Goal: Task Accomplishment & Management: Use online tool/utility

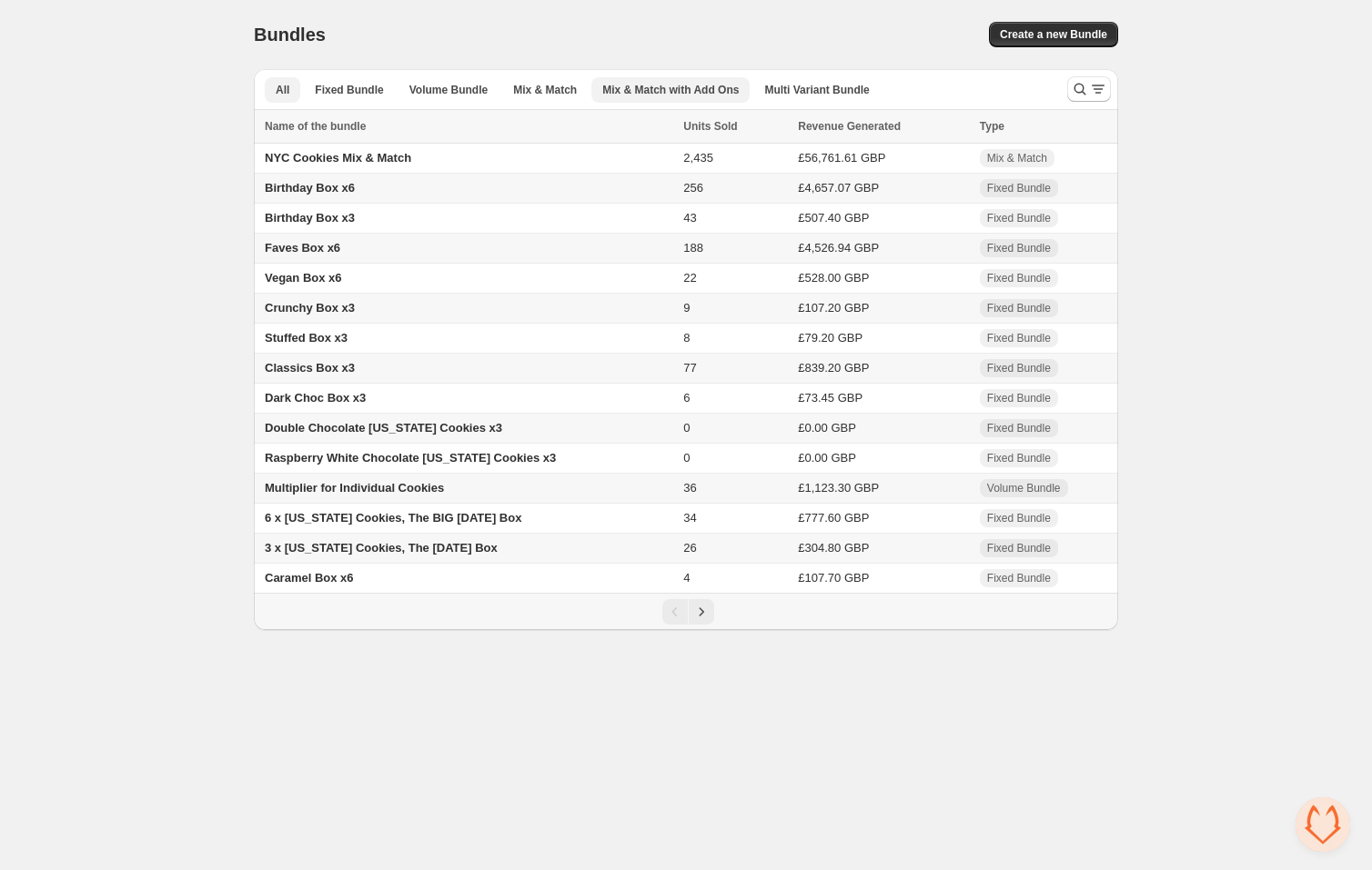
click at [668, 87] on span "Mix & Match with Add Ons" at bounding box center [670, 90] width 136 height 14
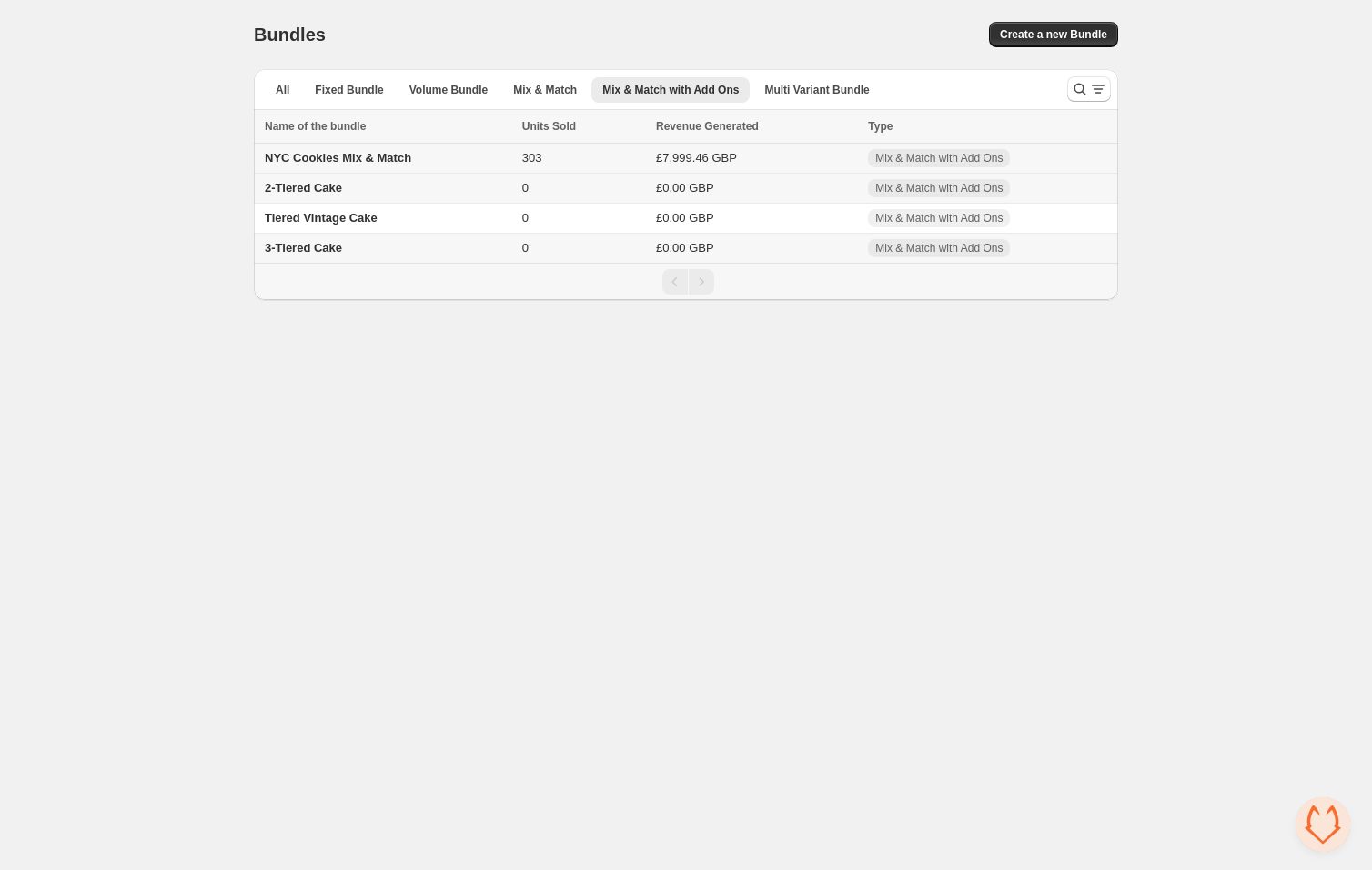
click at [460, 159] on td "NYC Cookies Mix & Match" at bounding box center [386, 159] width 263 height 30
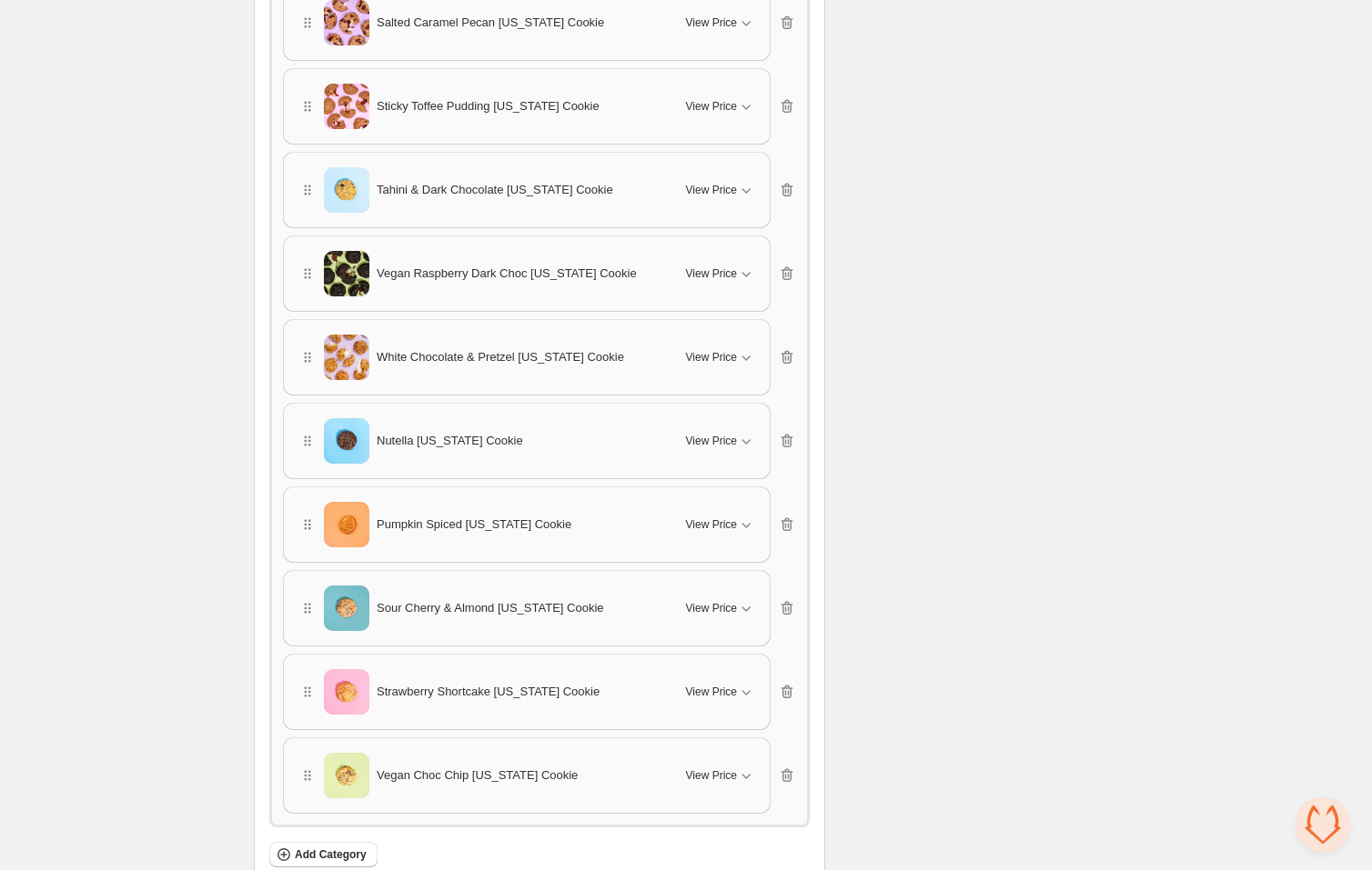
scroll to position [3016, 0]
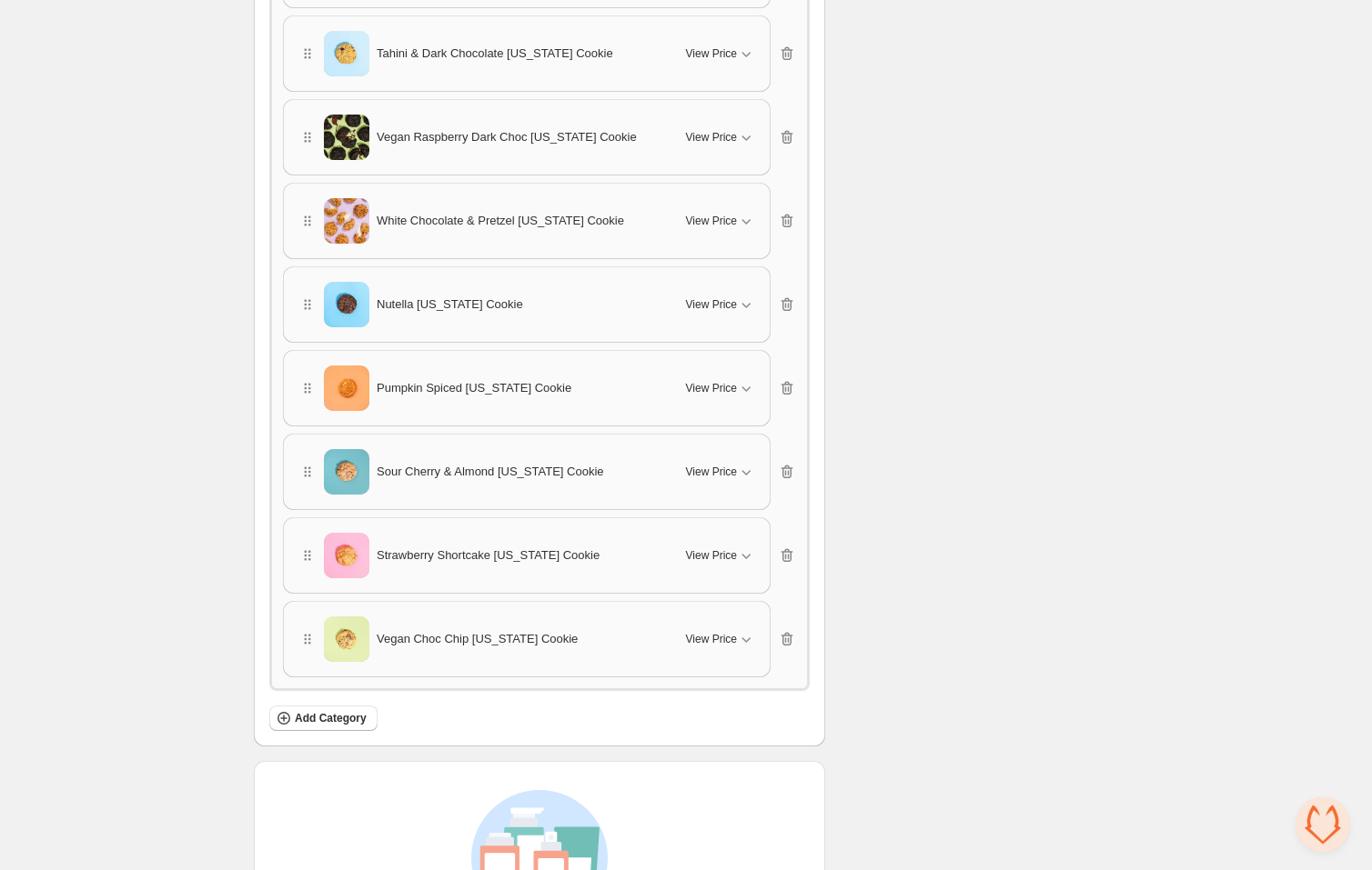
drag, startPoint x: 308, startPoint y: 556, endPoint x: 319, endPoint y: 441, distance: 115.5
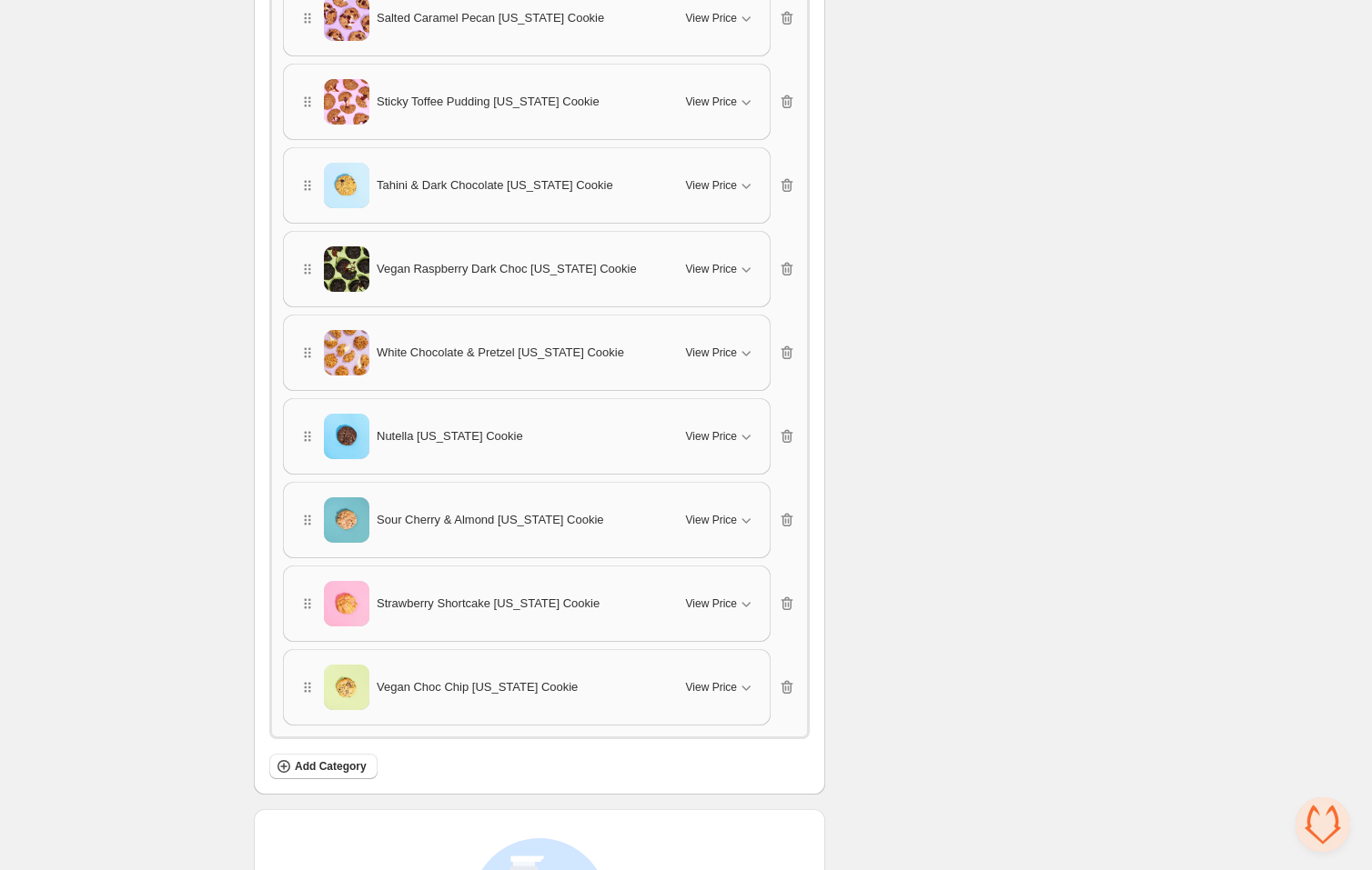
scroll to position [3210, 0]
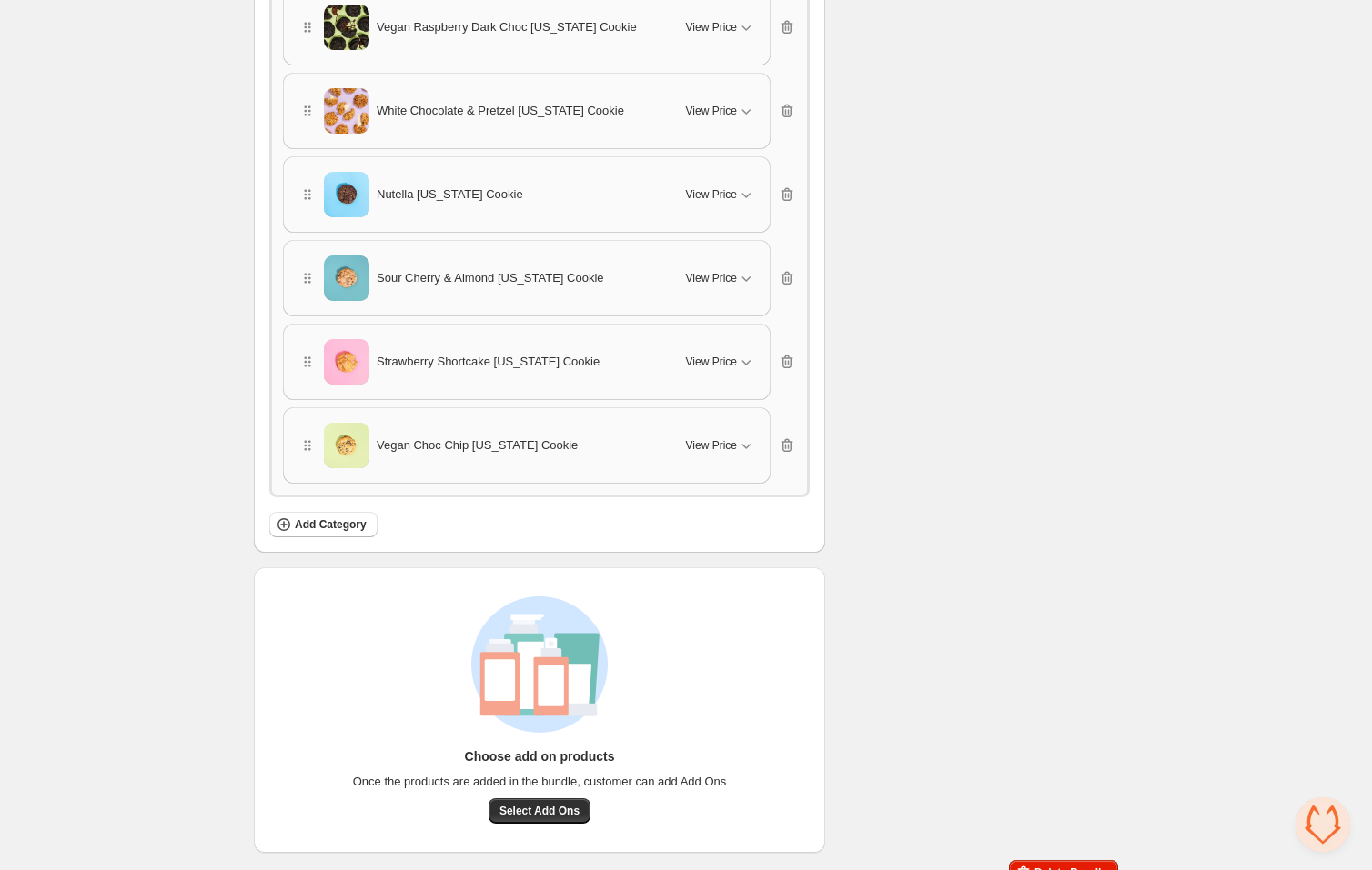
drag, startPoint x: 310, startPoint y: 359, endPoint x: 336, endPoint y: 256, distance: 106.2
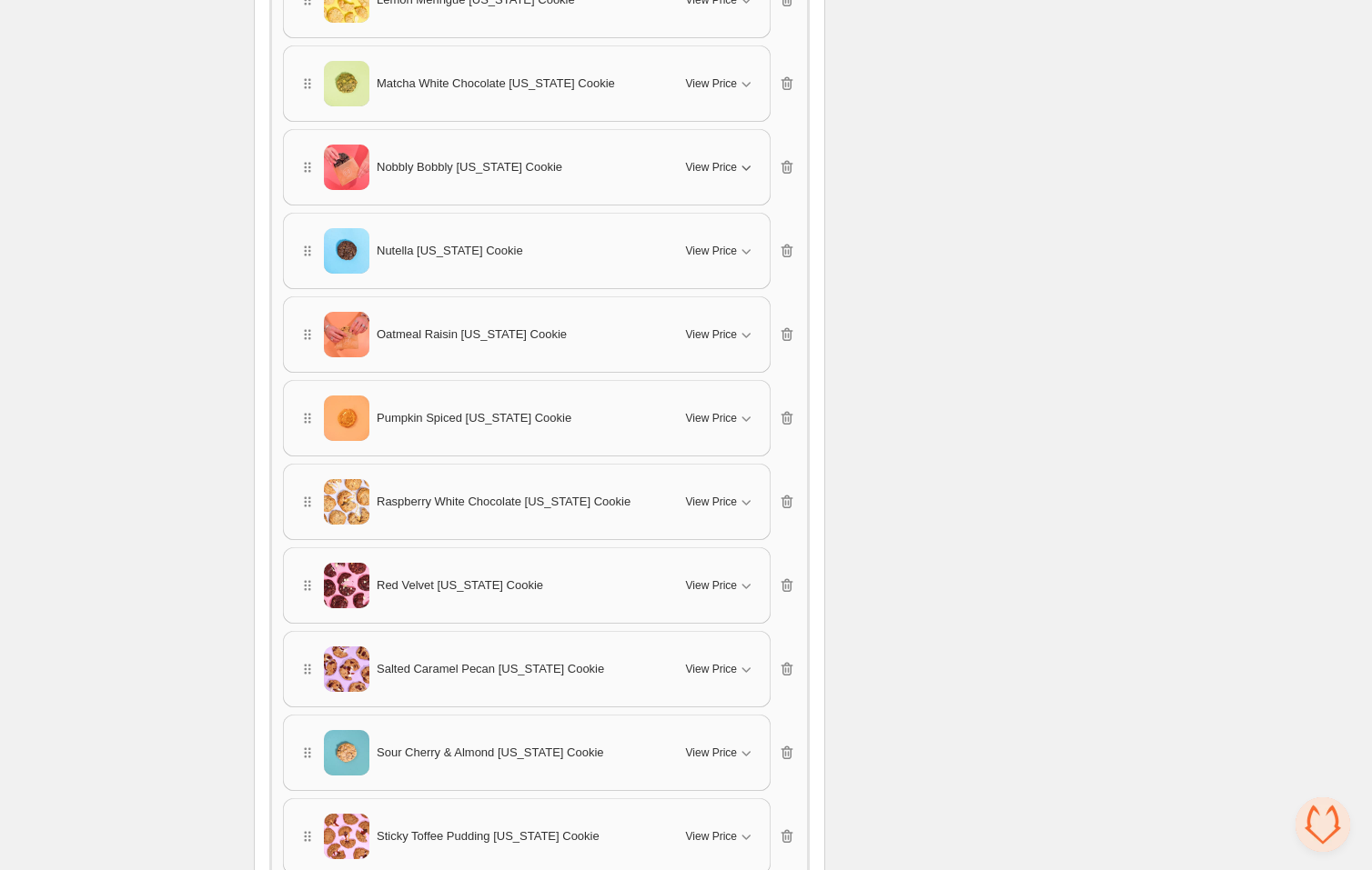
scroll to position [2394, 0]
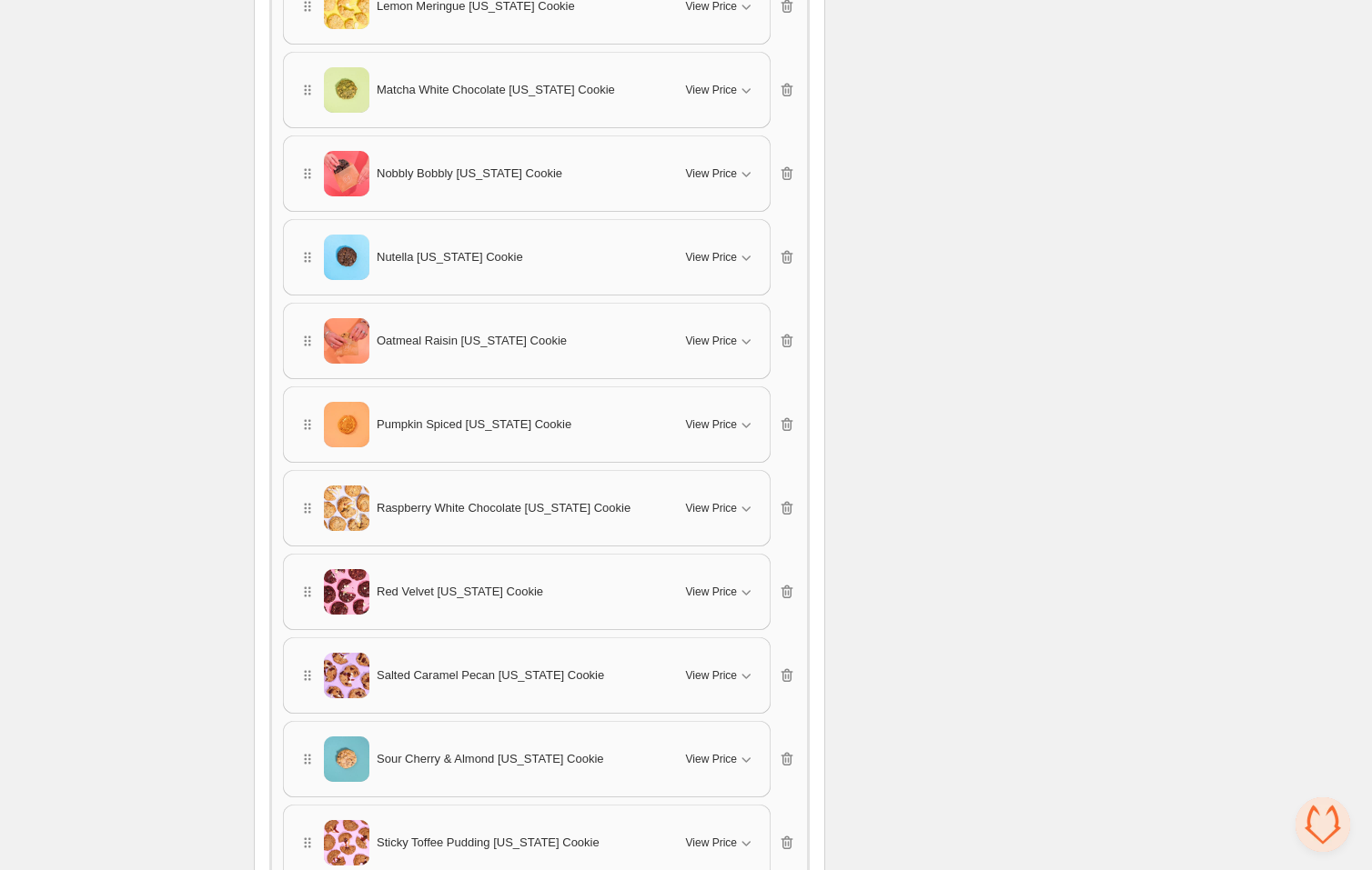
click at [473, 165] on span "Nobbly Bobbly New York Cookie" at bounding box center [470, 173] width 185 height 18
click at [721, 167] on span "View Price" at bounding box center [712, 173] width 51 height 14
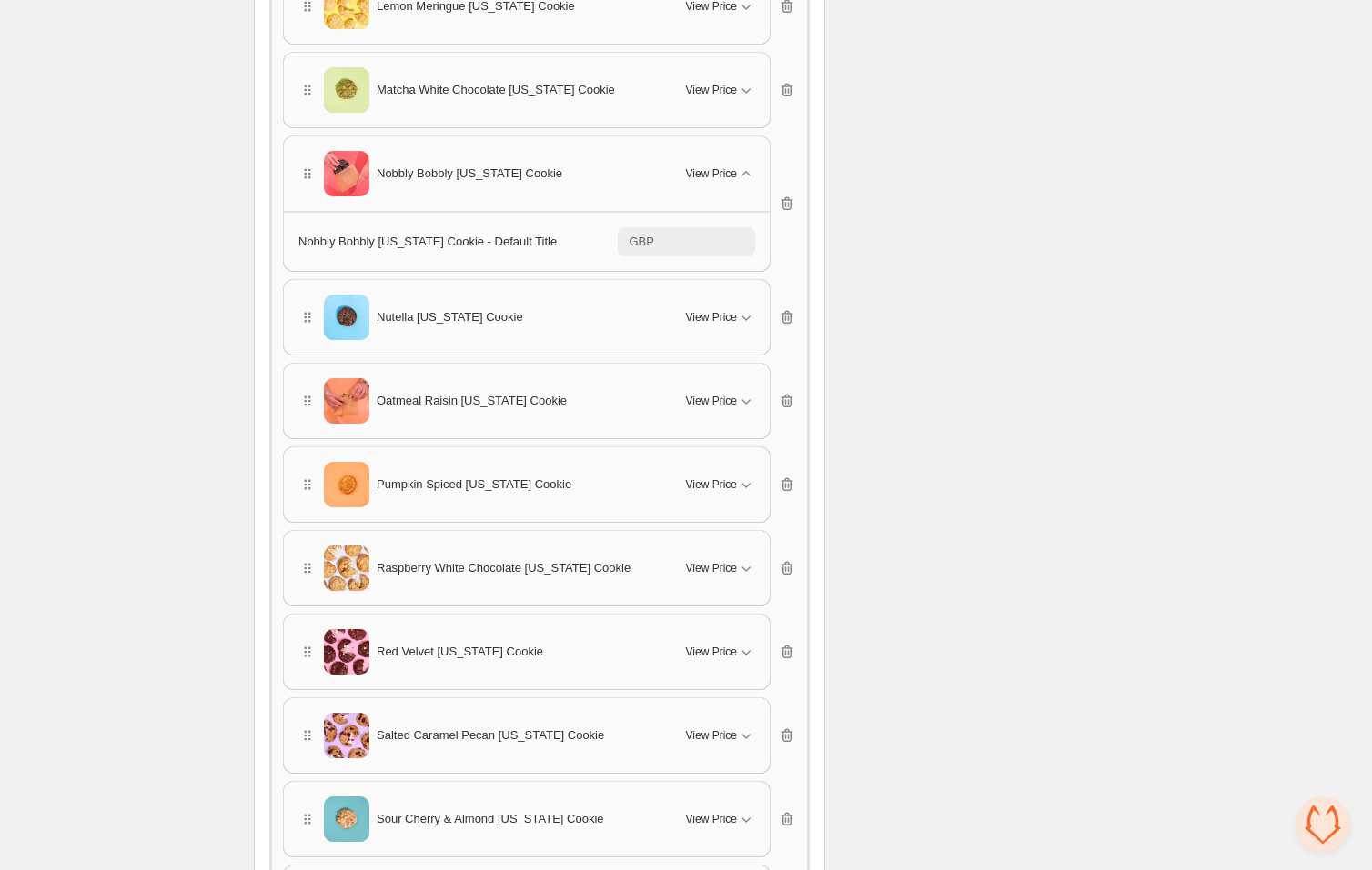
click at [450, 238] on span "Nobbly Bobbly New York Cookie - Default Title" at bounding box center [427, 241] width 258 height 13
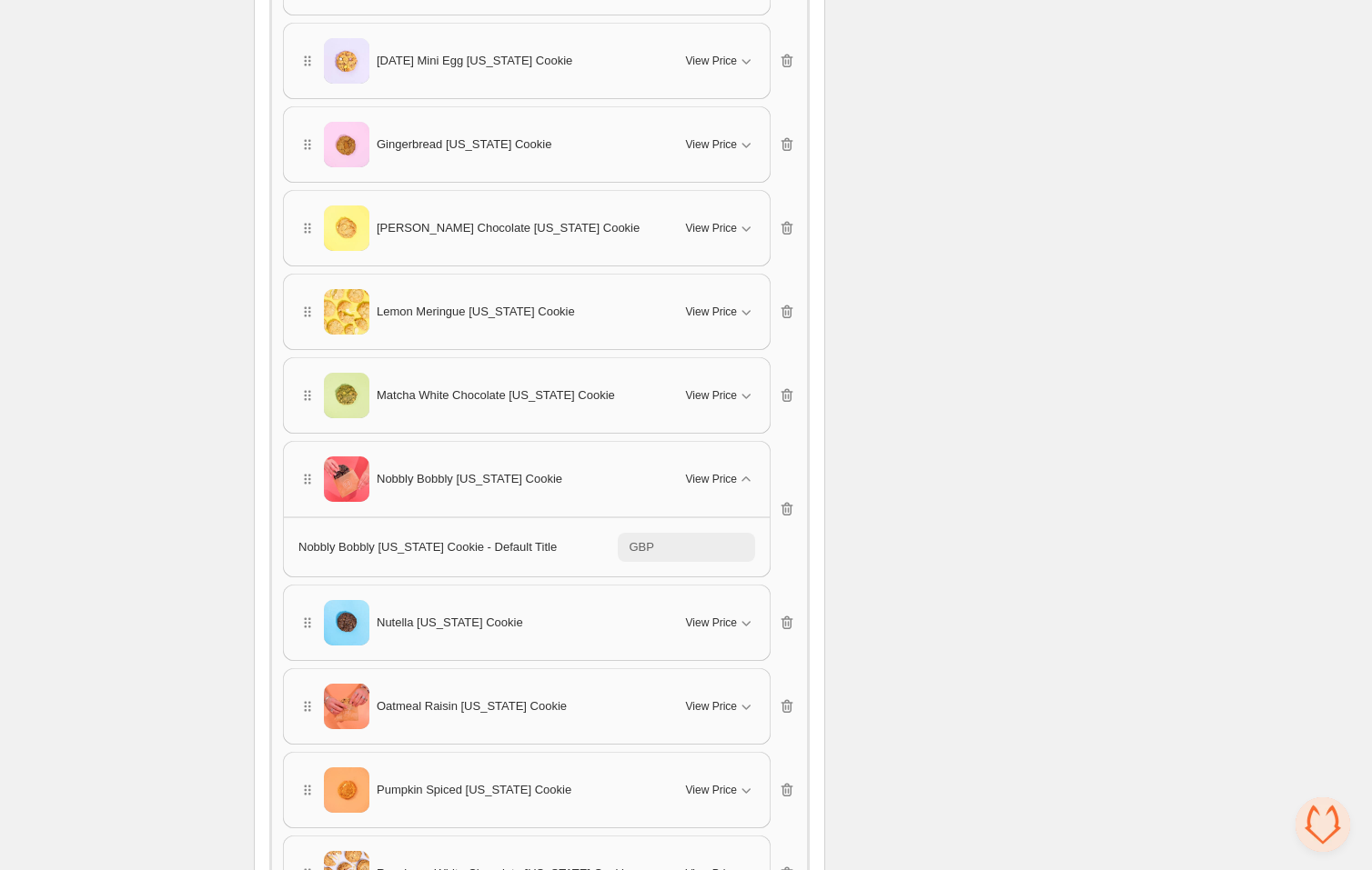
scroll to position [2043, 0]
